Goal: Find specific page/section: Find specific page/section

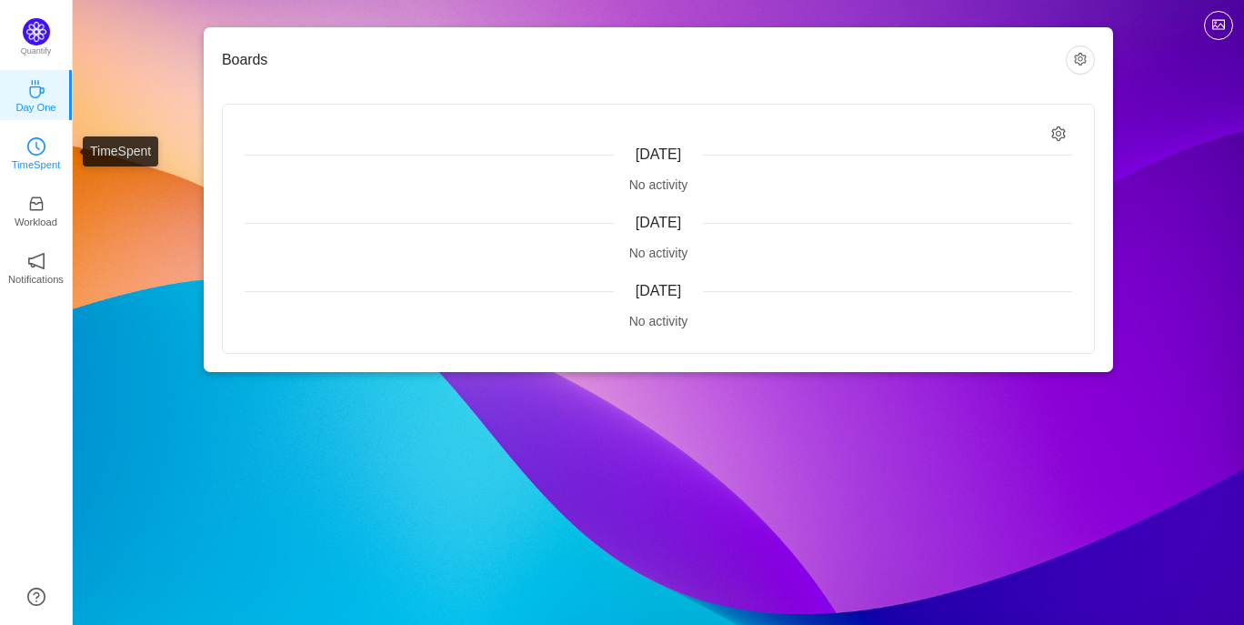
click at [45, 161] on link "TimeSpent" at bounding box center [36, 152] width 18 height 18
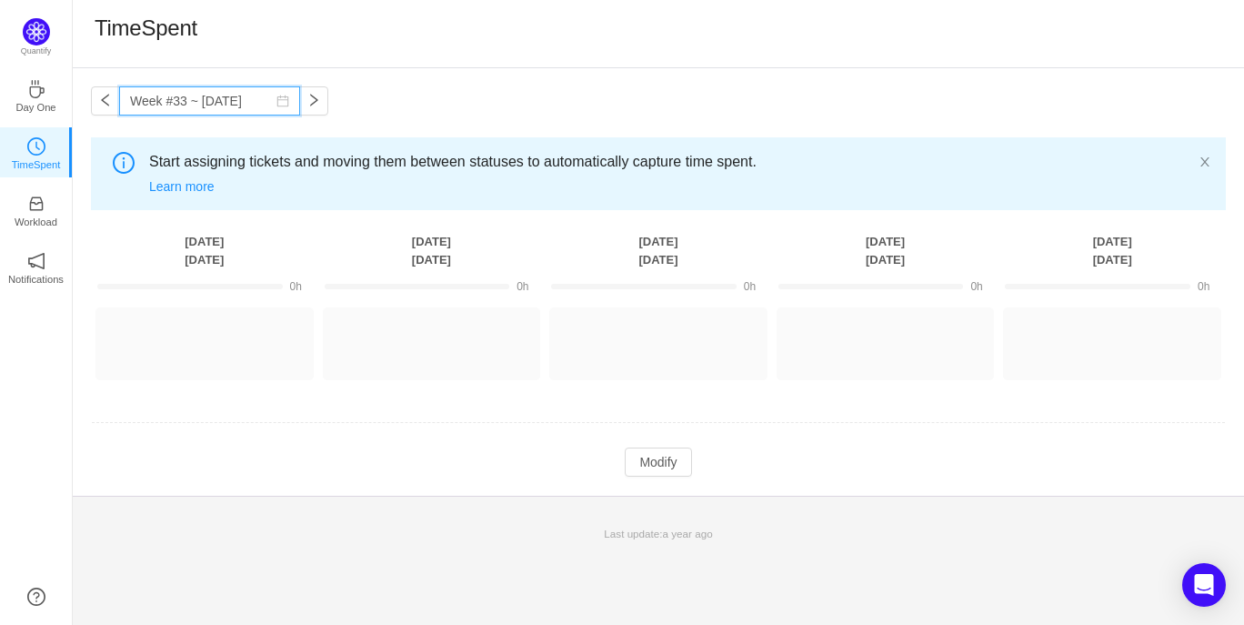
click at [232, 100] on input "Week #33 ~ [DATE]" at bounding box center [209, 100] width 181 height 29
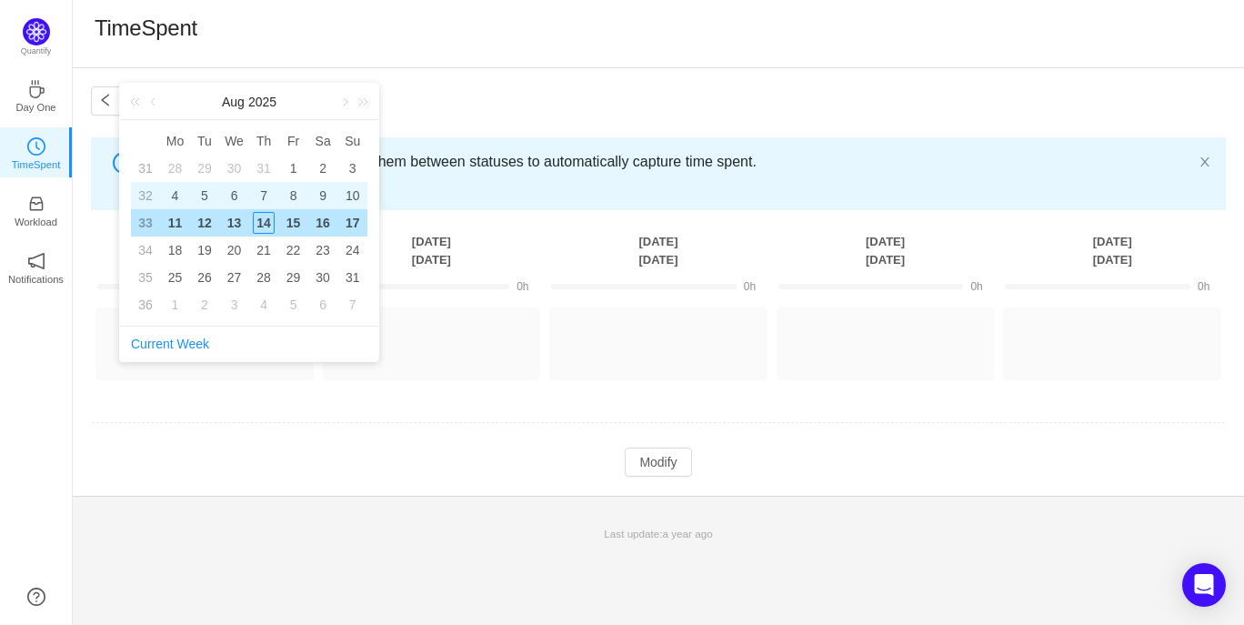
click at [275, 196] on td "7" at bounding box center [264, 195] width 30 height 27
type input "Week #32 ~ [DATE]"
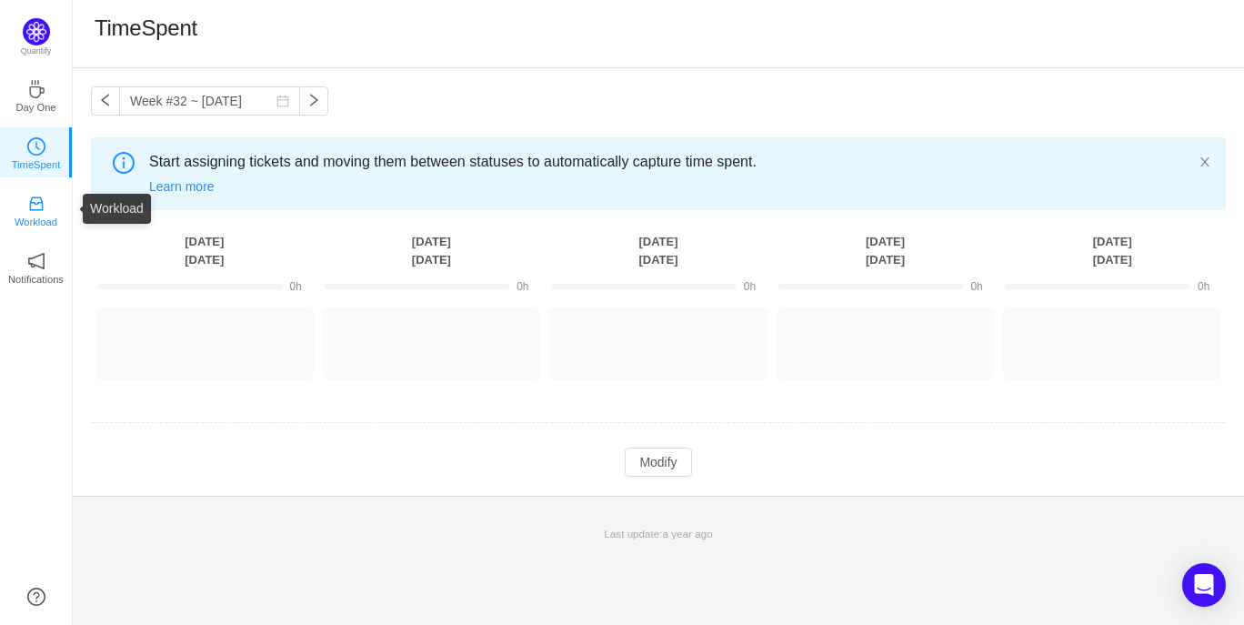
click at [45, 208] on link "Workload" at bounding box center [36, 209] width 18 height 18
